Goal: Find specific page/section: Find specific page/section

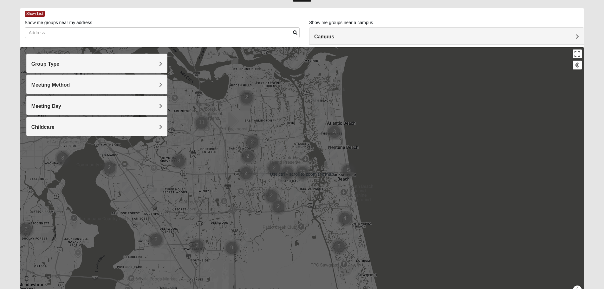
scroll to position [32, 0]
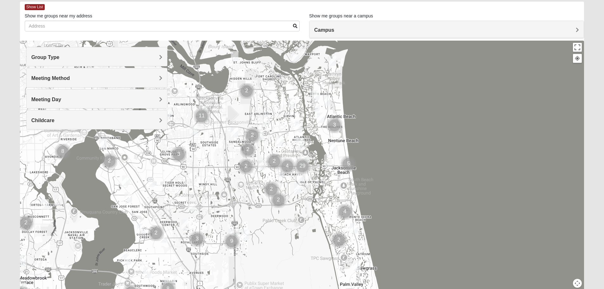
click at [77, 79] on h4 "Meeting Method" at bounding box center [96, 78] width 131 height 6
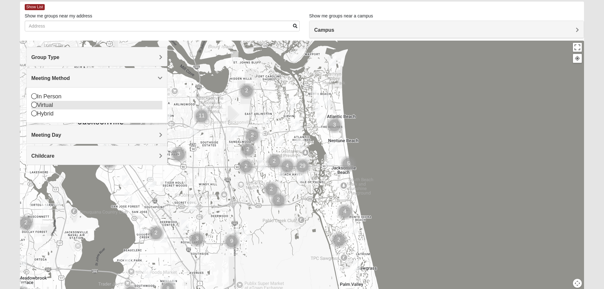
click at [34, 104] on icon at bounding box center [34, 105] width 6 height 6
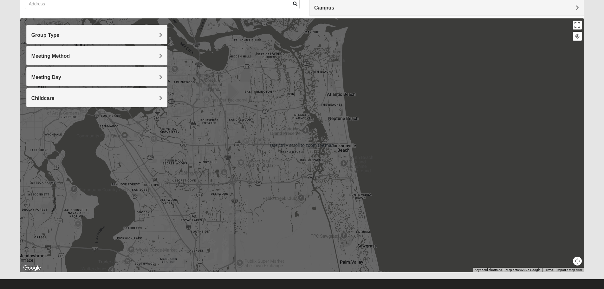
scroll to position [60, 0]
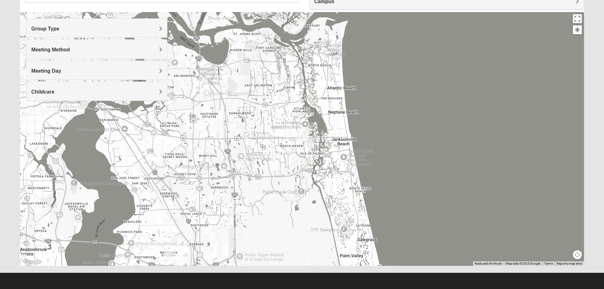
click at [126, 29] on h4 "Group Type" at bounding box center [96, 29] width 131 height 6
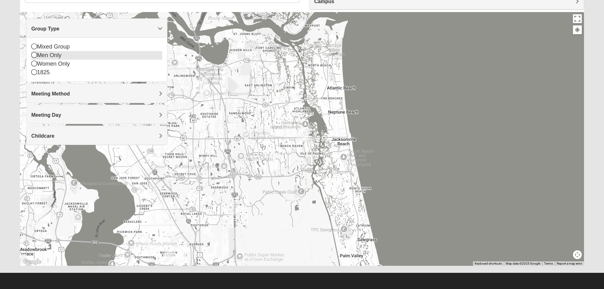
click at [35, 54] on icon at bounding box center [34, 55] width 6 height 6
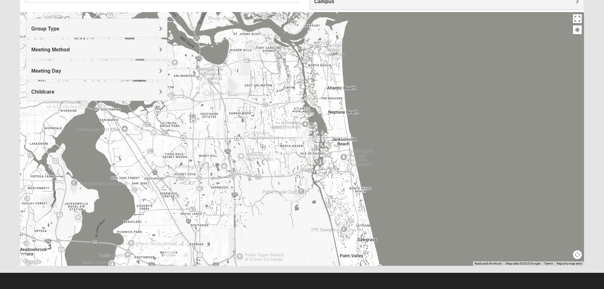
click at [54, 71] on span "Meeting Day" at bounding box center [46, 70] width 30 height 5
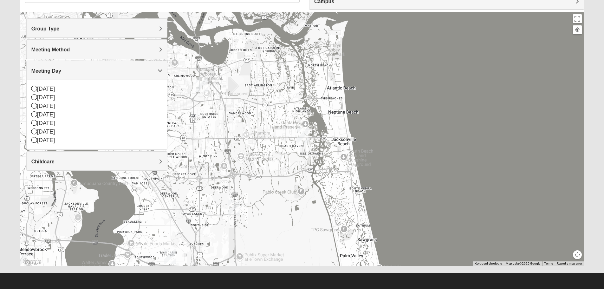
click at [54, 71] on span "Meeting Day" at bounding box center [46, 70] width 30 height 5
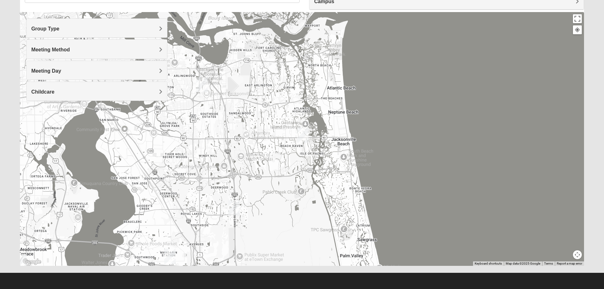
click at [52, 95] on div "Childcare" at bounding box center [97, 91] width 140 height 19
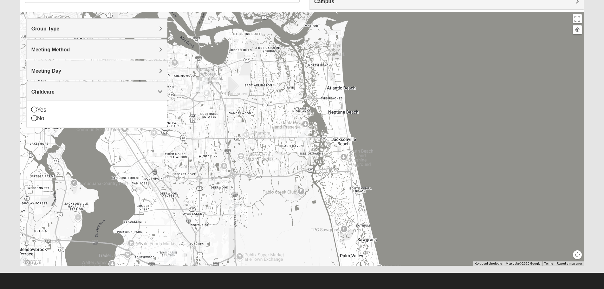
click at [52, 95] on div "Childcare" at bounding box center [97, 91] width 140 height 19
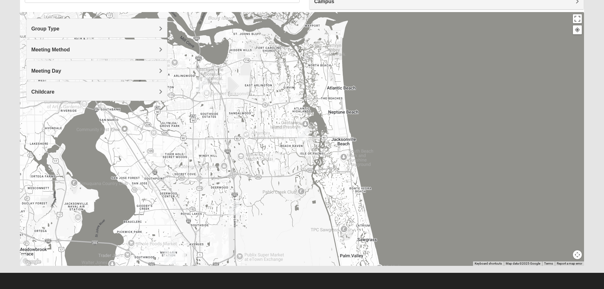
click at [62, 53] on h4 "Meeting Method" at bounding box center [96, 50] width 131 height 6
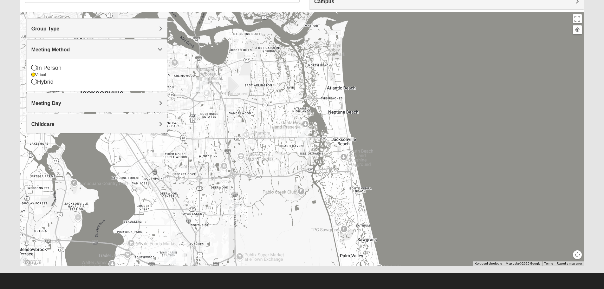
click at [62, 53] on h4 "Meeting Method" at bounding box center [96, 50] width 131 height 6
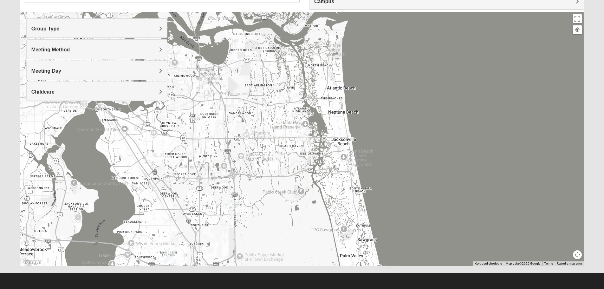
click at [201, 83] on img "Arlington" at bounding box center [201, 84] width 11 height 15
click at [303, 138] on img "San Pablo" at bounding box center [302, 134] width 11 height 15
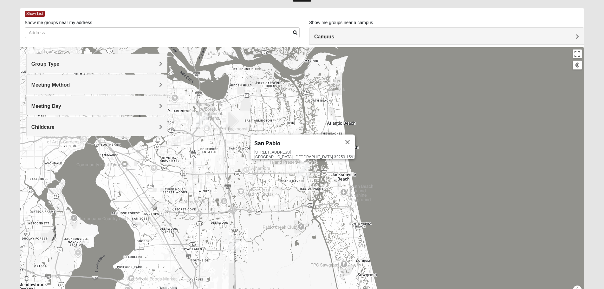
scroll to position [0, 0]
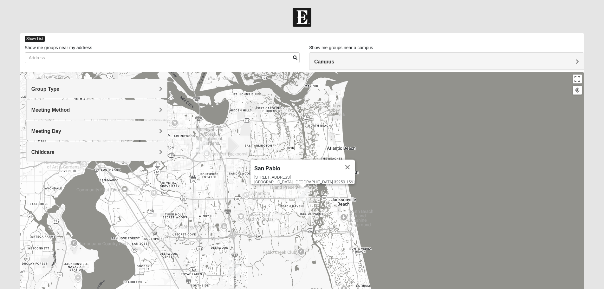
click at [31, 38] on span "Show List" at bounding box center [35, 39] width 20 height 6
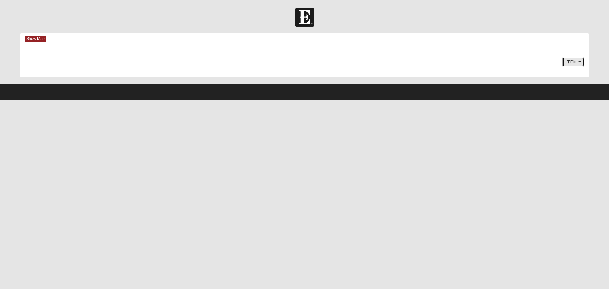
click at [572, 66] on button "Filter" at bounding box center [573, 62] width 22 height 10
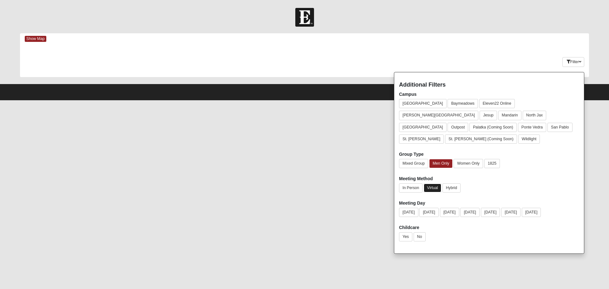
click at [436, 184] on button "Virtual" at bounding box center [431, 188] width 17 height 9
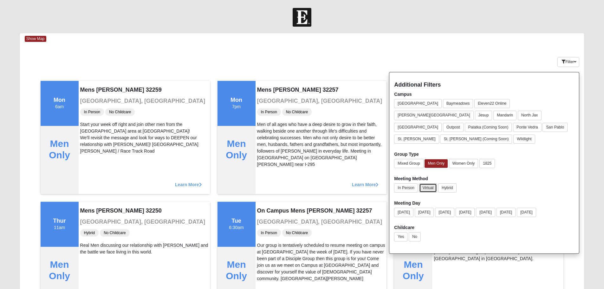
click at [431, 183] on button "Virtual" at bounding box center [428, 187] width 18 height 9
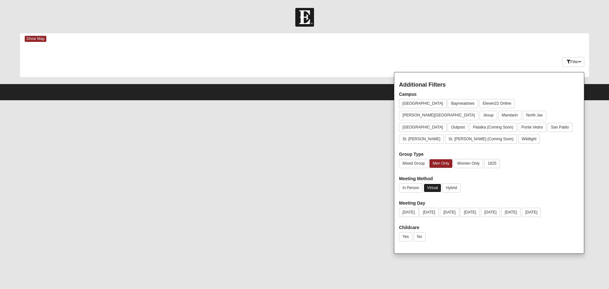
click at [431, 184] on button "Virtual" at bounding box center [431, 188] width 17 height 9
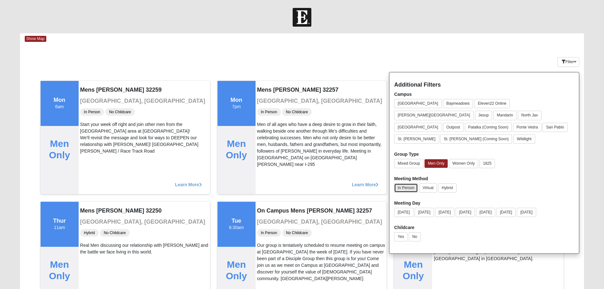
click at [405, 183] on button "In Person" at bounding box center [405, 187] width 23 height 9
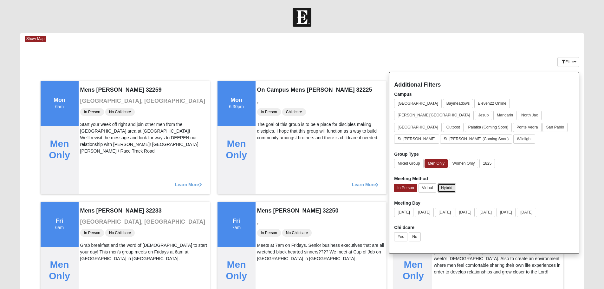
click at [438, 183] on button "Hybrid" at bounding box center [446, 187] width 18 height 9
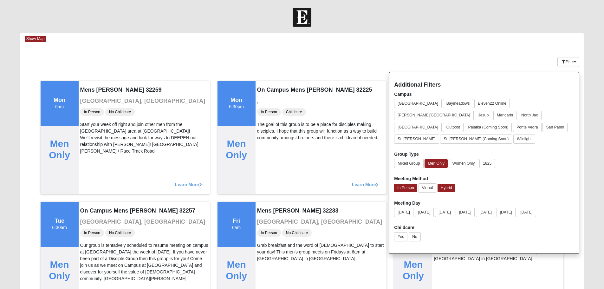
click at [304, 20] on img at bounding box center [302, 17] width 19 height 19
